Goal: Information Seeking & Learning: Compare options

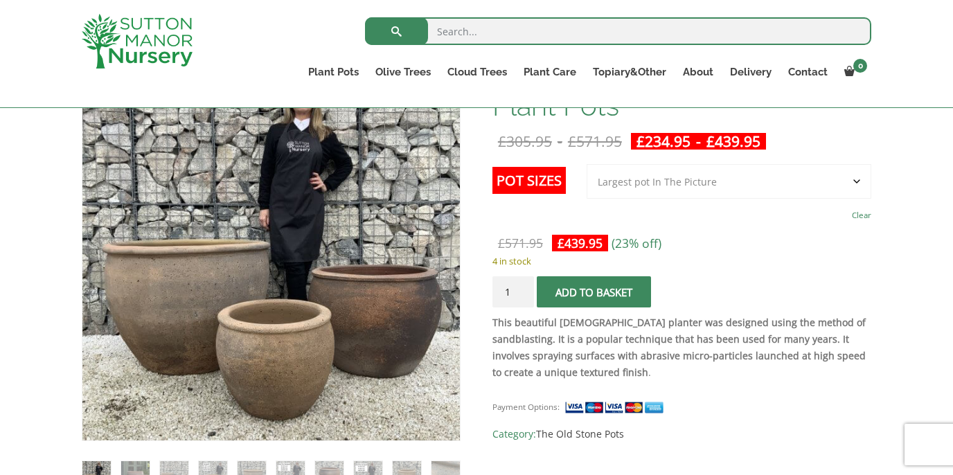
scroll to position [302, 0]
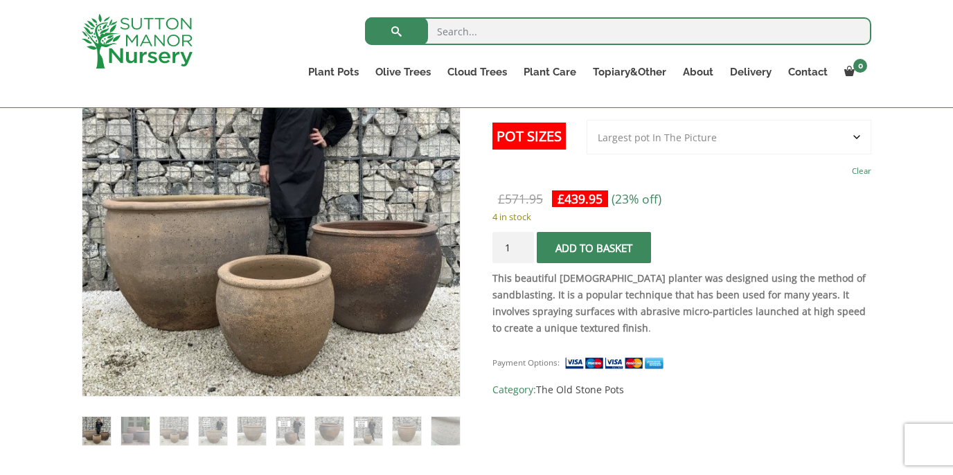
drag, startPoint x: 955, startPoint y: 16, endPoint x: 943, endPoint y: 73, distance: 58.0
click at [135, 428] on img at bounding box center [135, 431] width 28 height 28
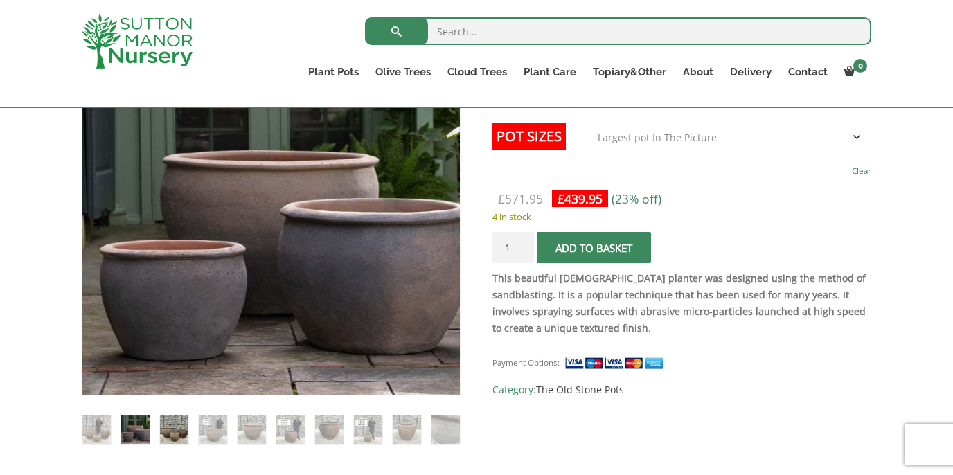
click at [167, 431] on img at bounding box center [174, 429] width 28 height 28
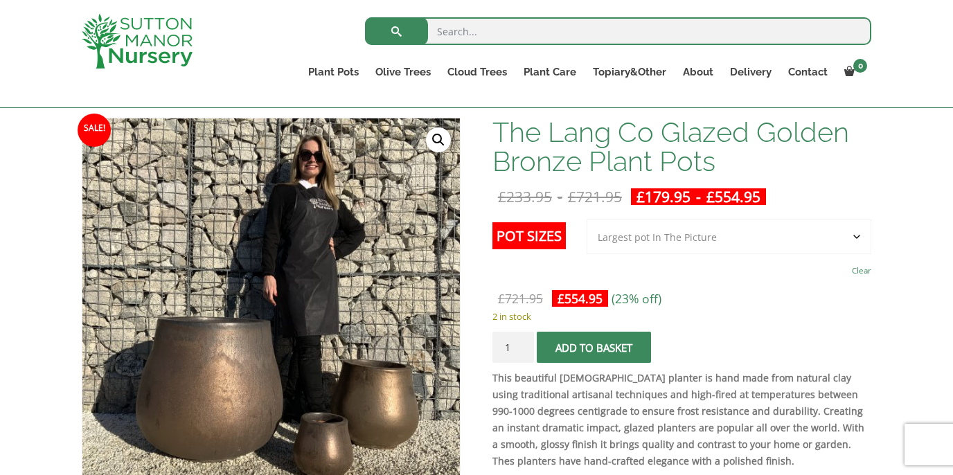
scroll to position [204, 0]
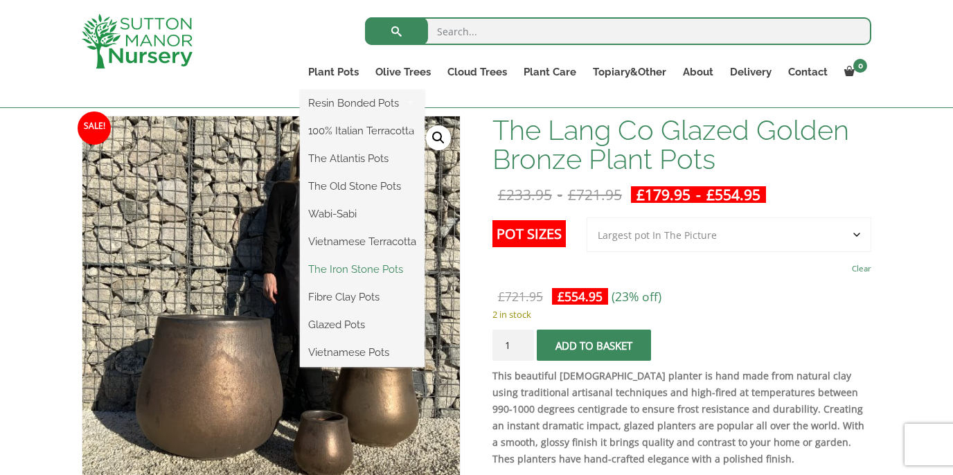
click at [359, 264] on link "The Iron Stone Pots" at bounding box center [362, 269] width 125 height 21
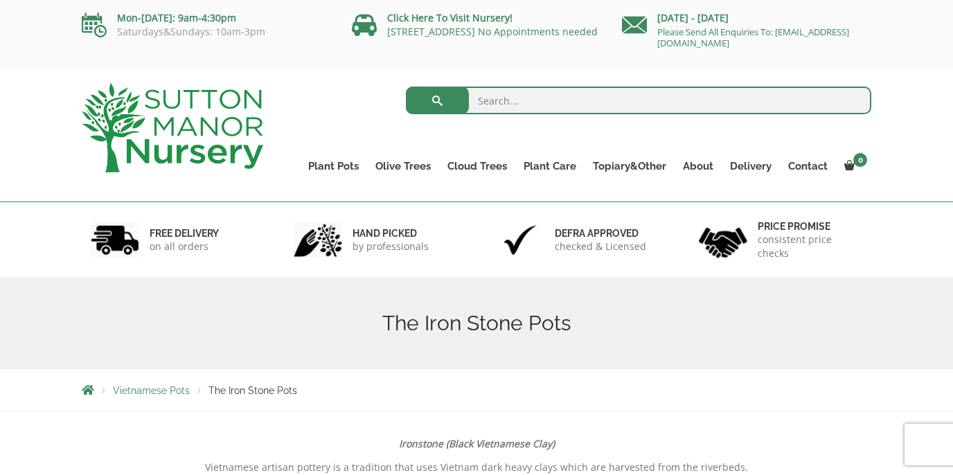
click at [171, 395] on span "Vietnamese Pots" at bounding box center [151, 390] width 77 height 11
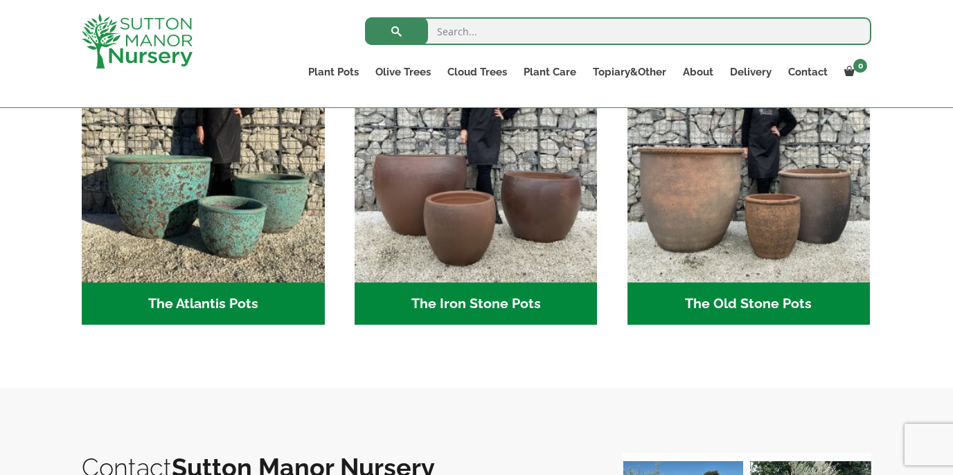
scroll to position [796, 0]
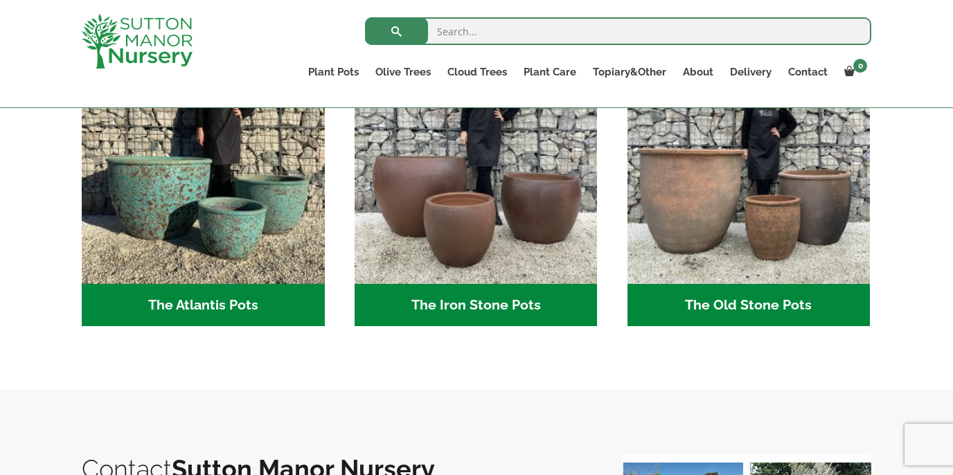
click at [780, 310] on h2 "The Old Stone Pots (7)" at bounding box center [748, 305] width 243 height 43
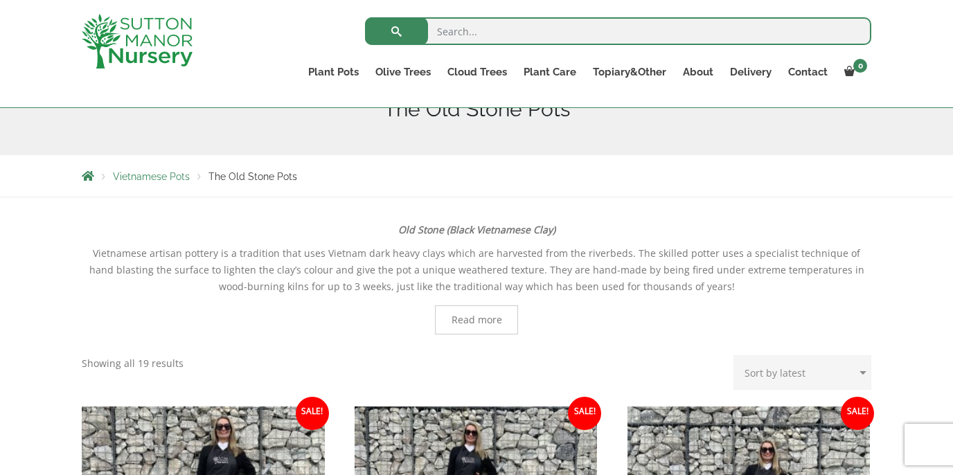
scroll to position [63, 0]
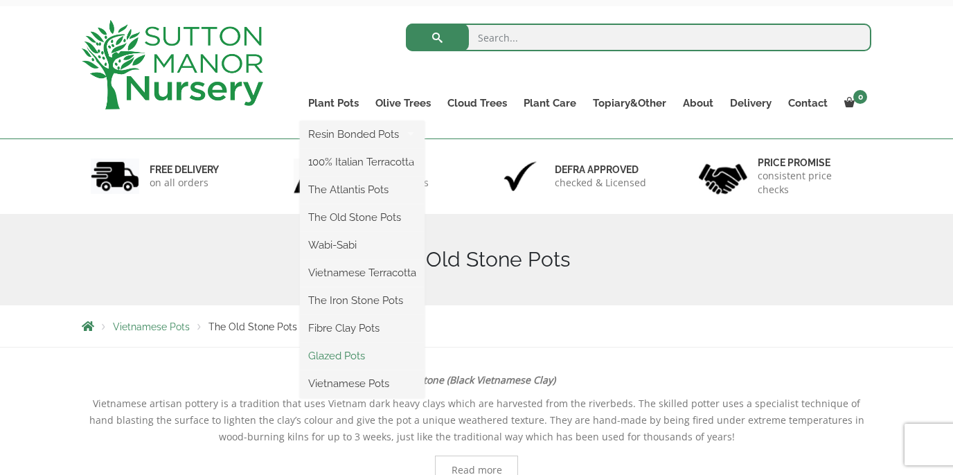
click at [340, 356] on link "Glazed Pots" at bounding box center [362, 355] width 125 height 21
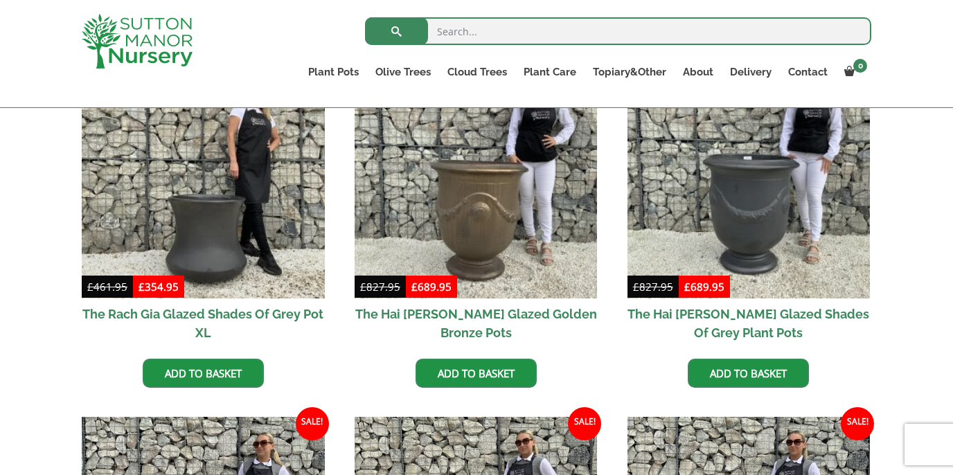
scroll to position [367, 0]
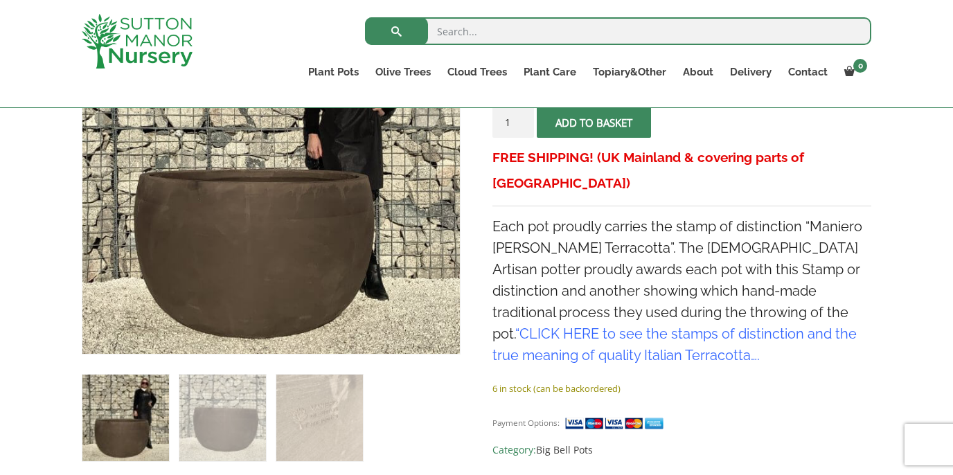
scroll to position [317, 0]
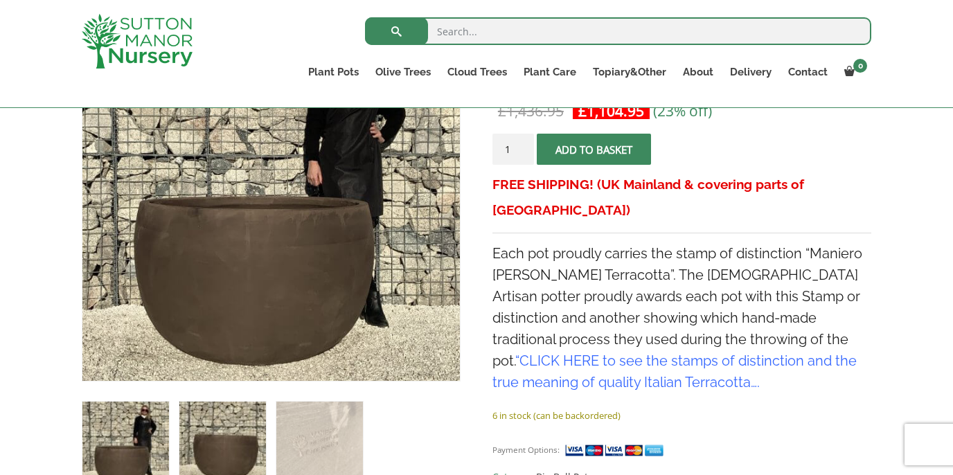
click at [215, 460] on img at bounding box center [222, 445] width 87 height 87
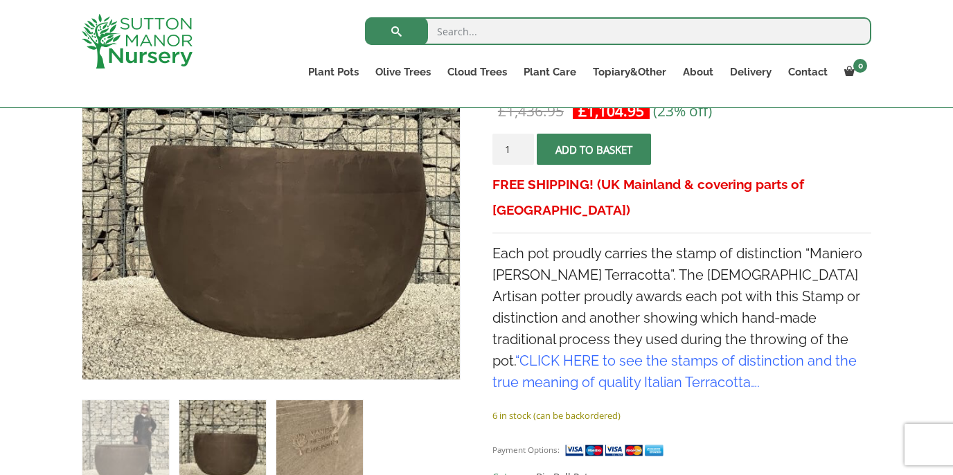
click at [291, 452] on img at bounding box center [319, 443] width 87 height 87
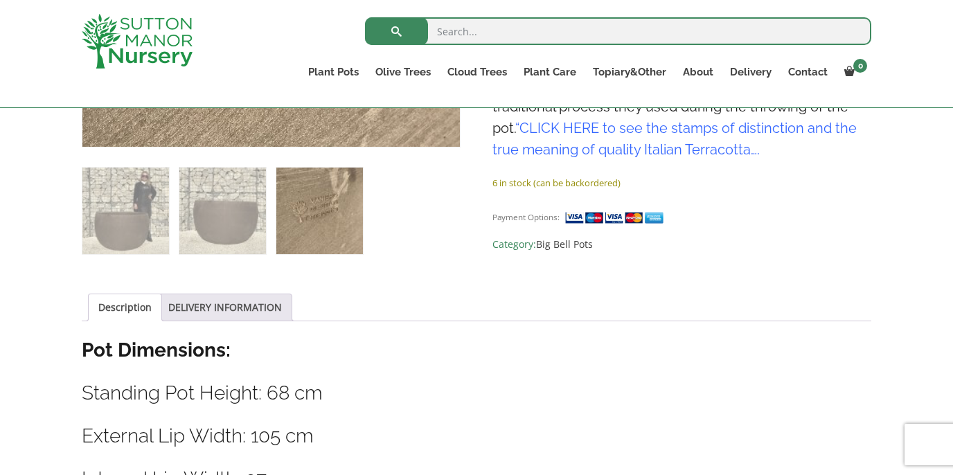
scroll to position [0, 0]
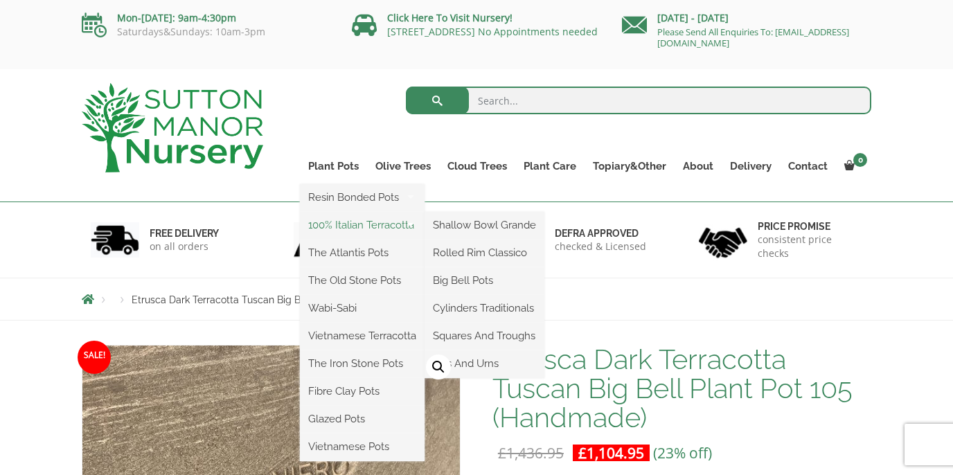
click at [357, 227] on link "100% Italian Terracotta" at bounding box center [362, 225] width 125 height 21
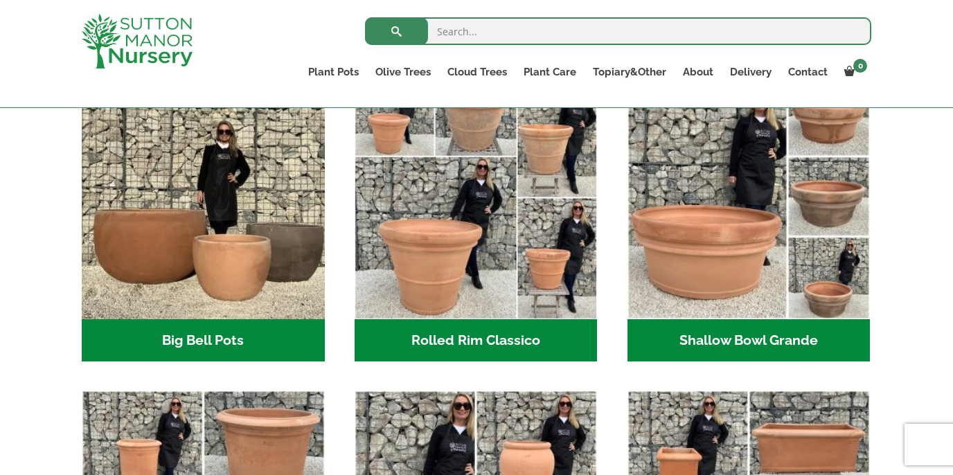
scroll to position [384, 0]
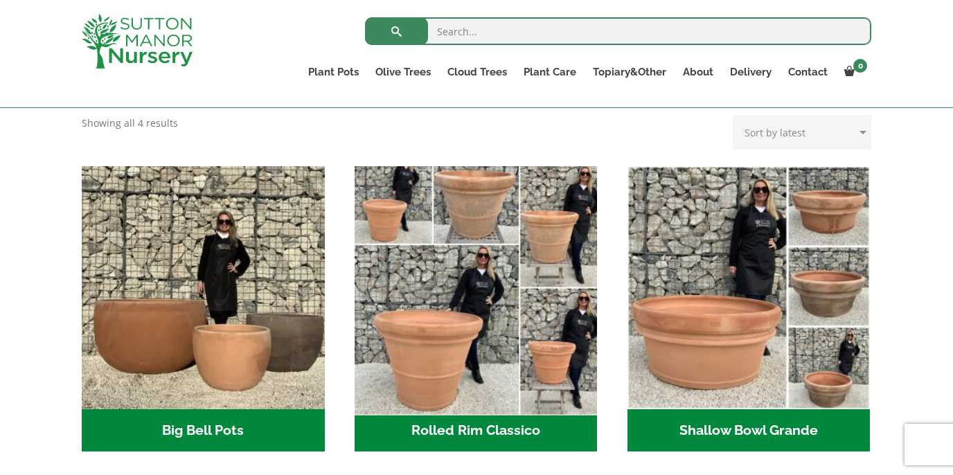
click at [436, 341] on img "Visit product category Rolled Rim Classico" at bounding box center [475, 287] width 255 height 255
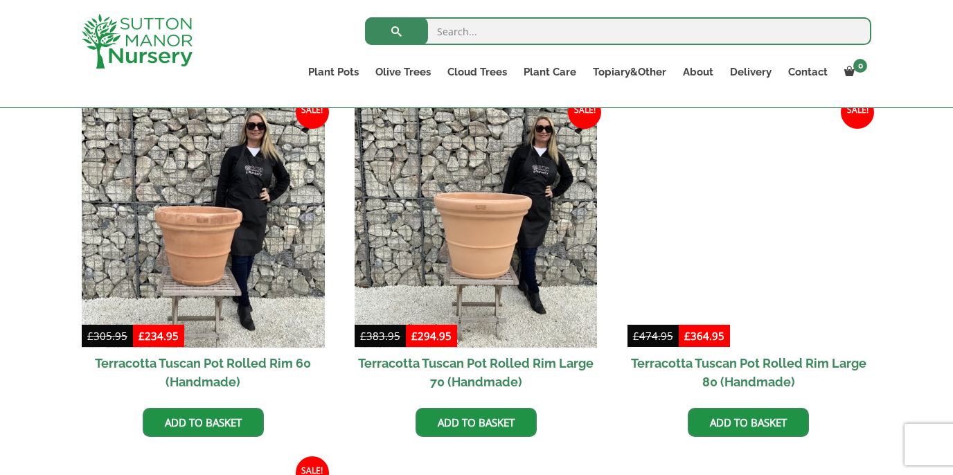
scroll to position [604, 0]
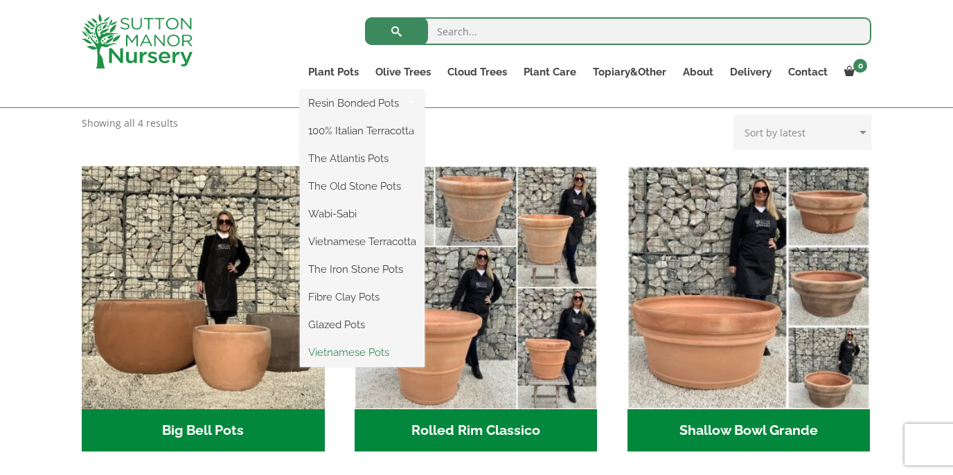
click at [332, 348] on link "Vietnamese Pots" at bounding box center [362, 352] width 125 height 21
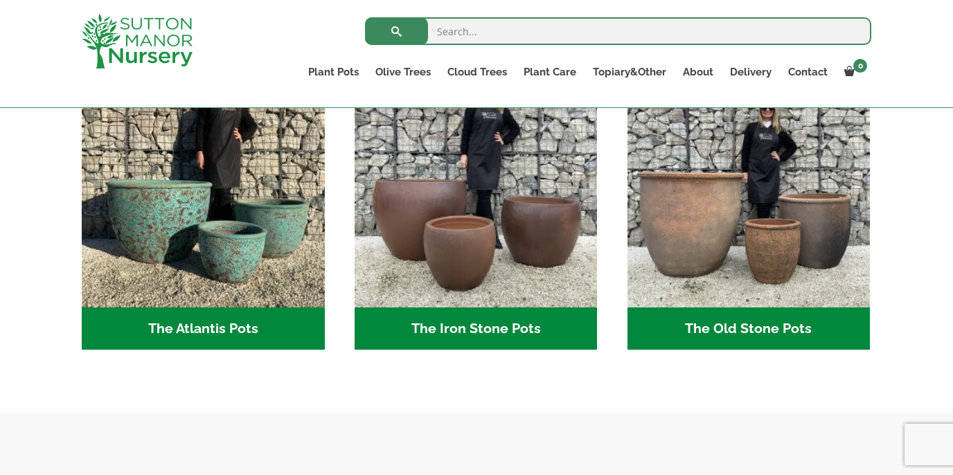
scroll to position [774, 0]
